Goal: Task Accomplishment & Management: Complete application form

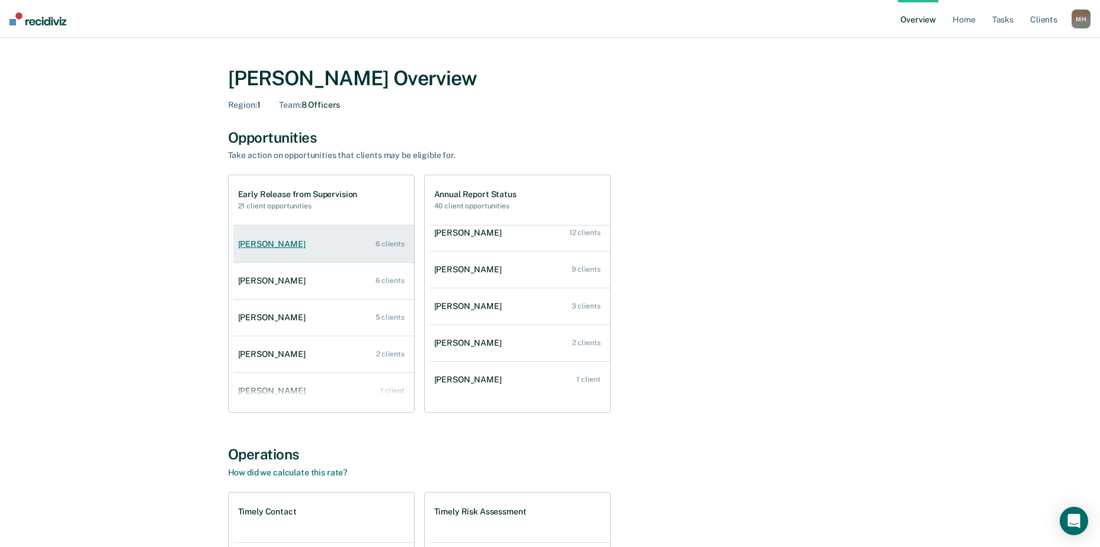
click at [273, 244] on div "[PERSON_NAME]" at bounding box center [274, 244] width 72 height 10
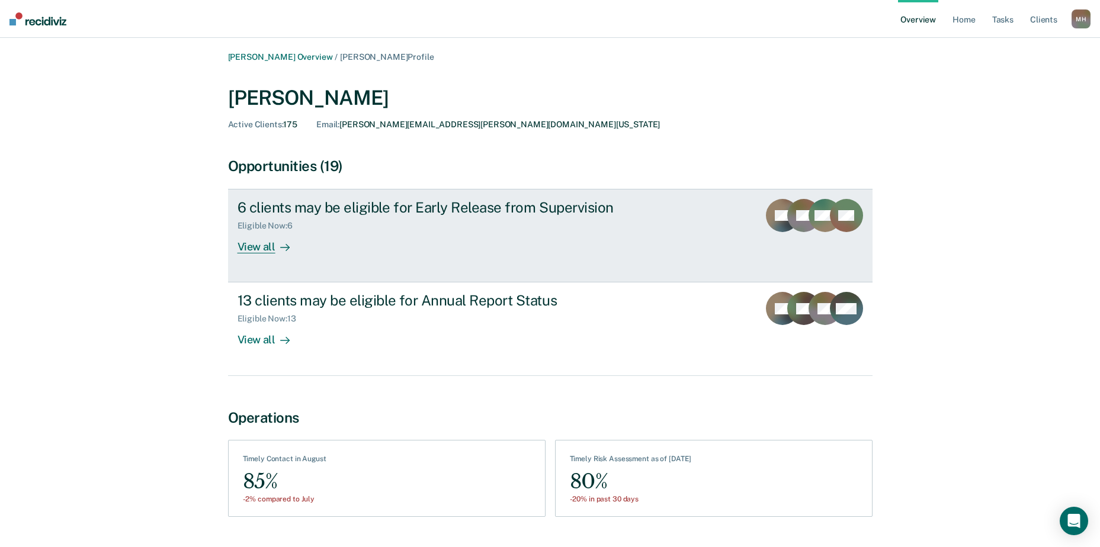
click at [258, 245] on div "View all" at bounding box center [271, 242] width 66 height 23
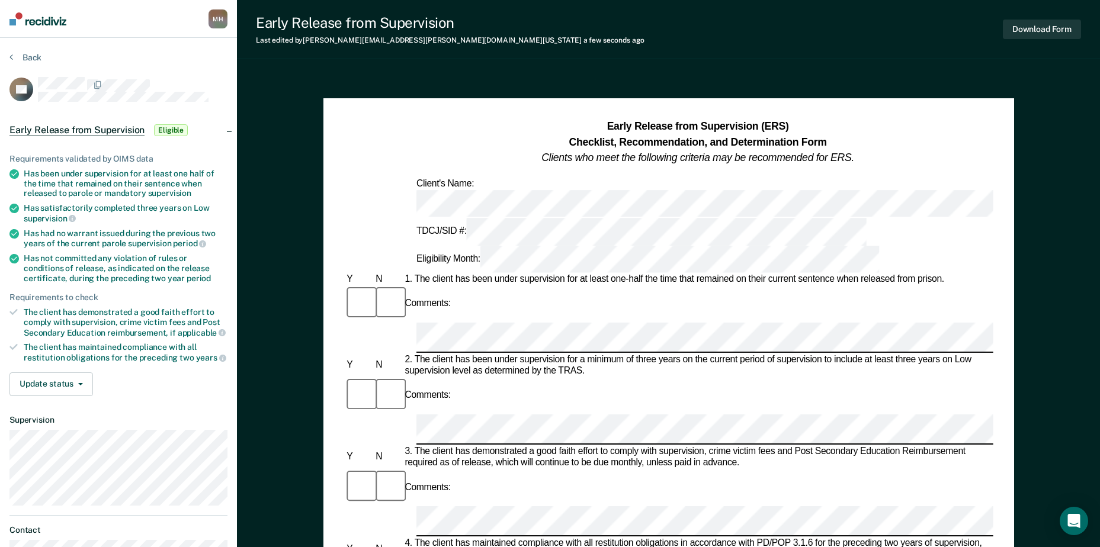
click at [503, 274] on div "1. The client has been under supervision for at least one-half the time that re…" at bounding box center [697, 280] width 591 height 12
